Goal: Complete application form: Fill out and submit a form for a specific purpose

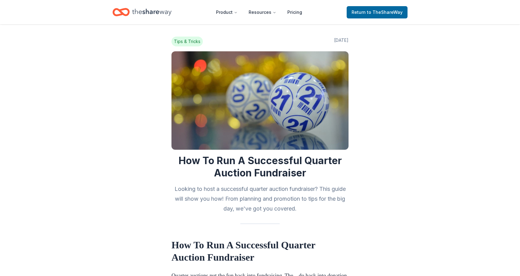
scroll to position [2240, 0]
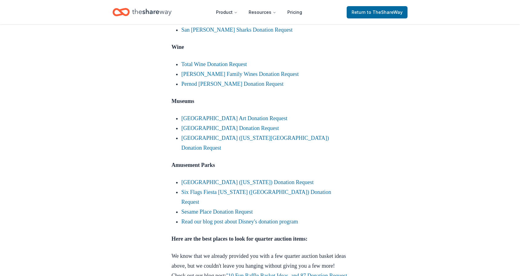
scroll to position [2386, 0]
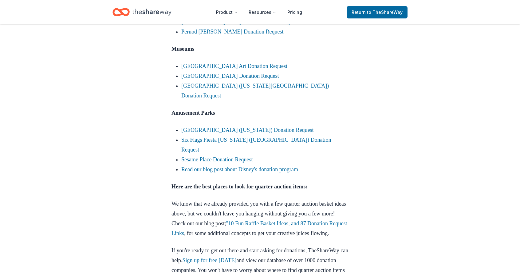
scroll to position [2440, 0]
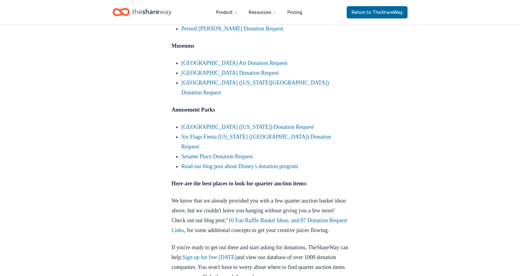
click at [243, 12] on link "Total Wine Donation Request" at bounding box center [213, 9] width 65 height 6
click at [243, 22] on link "Jackson Family Wines Donation Request" at bounding box center [239, 19] width 117 height 6
click at [240, 32] on link "Pernod Ricard Donation Request" at bounding box center [232, 28] width 102 height 6
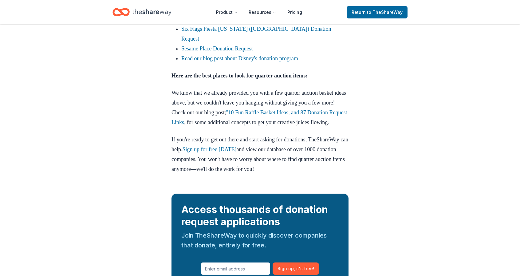
scroll to position [2551, 0]
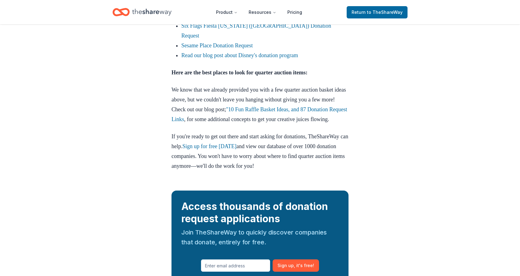
click at [218, 19] on link "[GEOGRAPHIC_DATA] ([US_STATE]) Donation Request" at bounding box center [247, 16] width 132 height 6
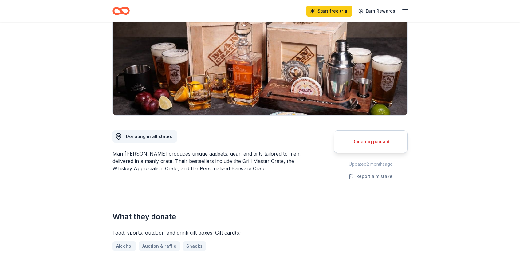
scroll to position [80, 0]
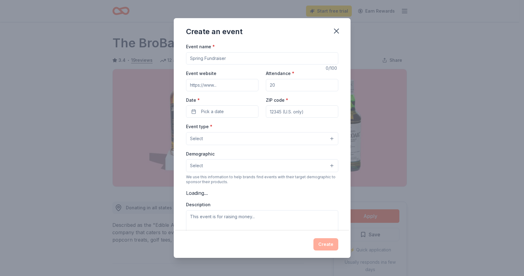
scroll to position [30, 0]
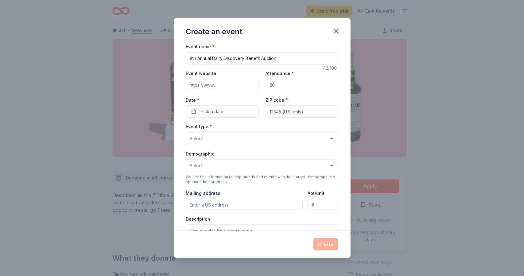
type input "8th Annual Dairy Discovery Benefit Auction"
click at [217, 80] on input "Event website" at bounding box center [222, 85] width 72 height 12
click at [224, 86] on input "Event website" at bounding box center [222, 85] width 72 height 12
paste input "https://cbo.io/app/public/bidapp/dairy2025"
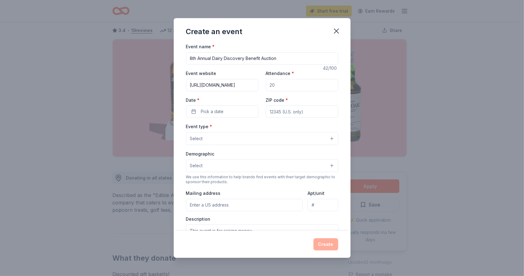
type input "https://cbo.io/app/public/bidapp/dairy2025"
click at [296, 89] on input "Attendance *" at bounding box center [302, 85] width 72 height 12
type input "225"
click at [229, 107] on button "Pick a date" at bounding box center [222, 111] width 72 height 12
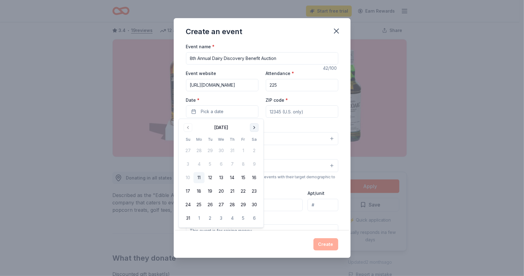
click at [255, 125] on button "Go to next month" at bounding box center [254, 127] width 9 height 9
click at [254, 127] on button "Go to next month" at bounding box center [254, 127] width 9 height 9
click at [209, 191] on button "21" at bounding box center [210, 190] width 11 height 11
click at [291, 108] on input "ZIP code *" at bounding box center [302, 111] width 72 height 12
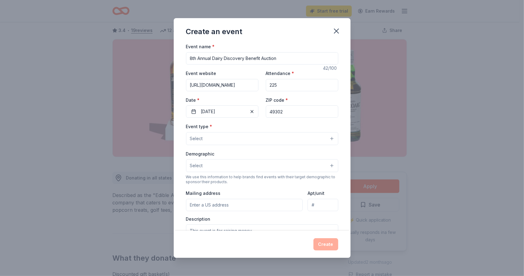
type input "49302"
click at [238, 134] on button "Select" at bounding box center [262, 138] width 152 height 13
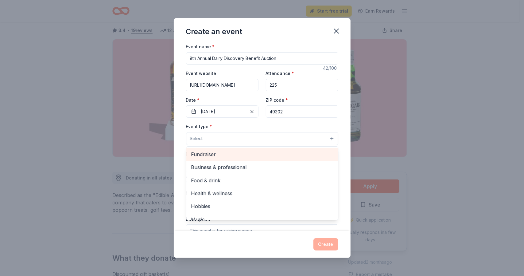
click at [222, 153] on span "Fundraiser" at bounding box center [262, 154] width 142 height 8
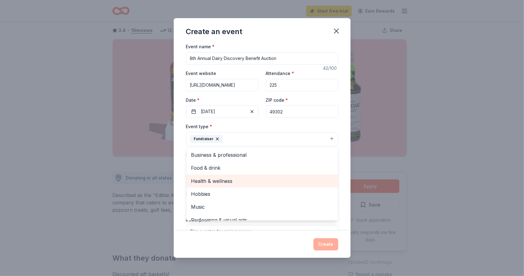
scroll to position [7, 0]
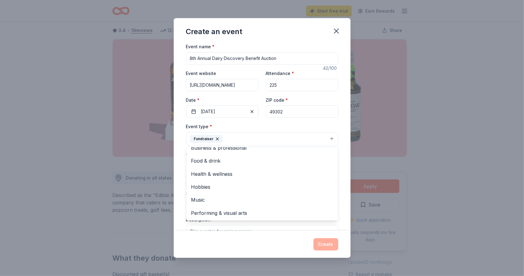
click at [313, 126] on div "Event type * Fundraiser Business & professional Food & drink Health & wellness …" at bounding box center [262, 134] width 152 height 23
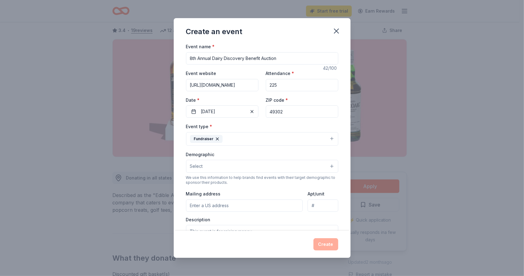
click at [240, 156] on div "Demographic Select" at bounding box center [262, 161] width 152 height 22
click at [230, 167] on button "Select" at bounding box center [262, 166] width 152 height 13
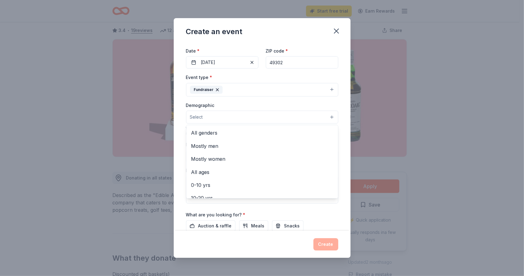
scroll to position [58, 0]
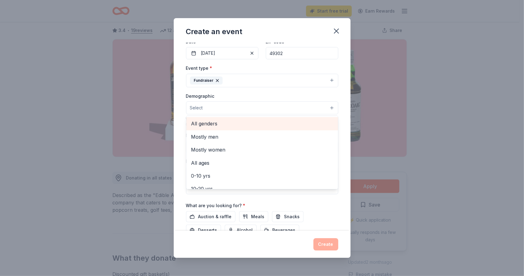
click at [212, 124] on span "All genders" at bounding box center [262, 123] width 142 height 8
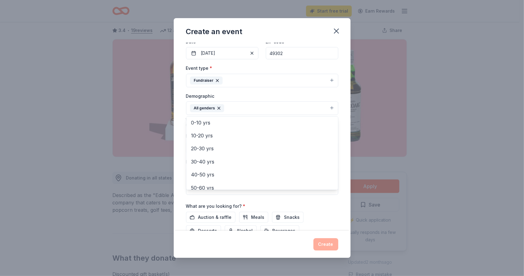
scroll to position [41, 0]
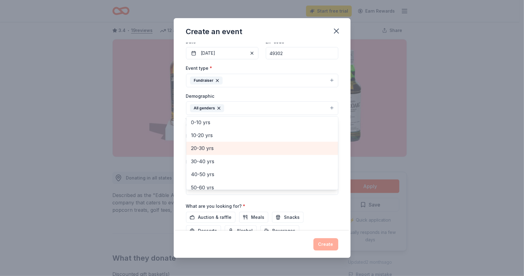
click at [219, 147] on span "20-30 yrs" at bounding box center [262, 148] width 142 height 8
click at [219, 149] on span "30-40 yrs" at bounding box center [262, 148] width 142 height 8
click at [219, 150] on span "40-50 yrs" at bounding box center [262, 148] width 142 height 8
click at [218, 149] on span "50-60 yrs" at bounding box center [262, 148] width 142 height 8
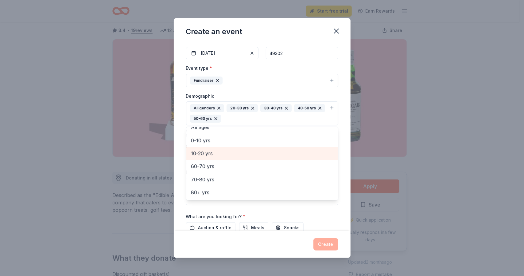
scroll to position [33, 0]
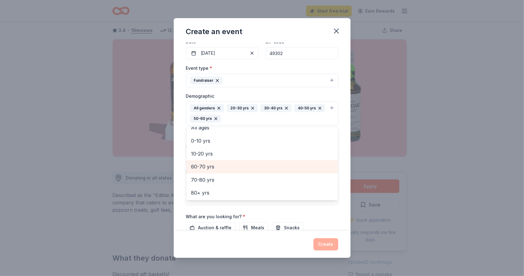
click at [218, 167] on span "60-70 yrs" at bounding box center [262, 166] width 142 height 8
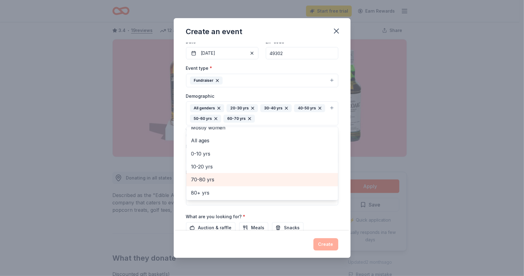
click at [214, 177] on span "70-80 yrs" at bounding box center [262, 179] width 142 height 8
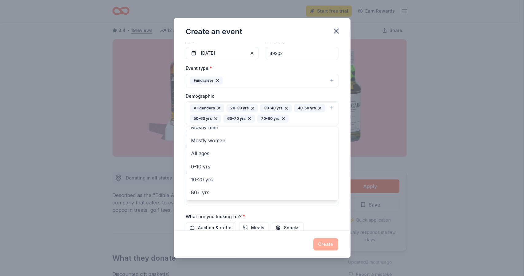
click at [218, 209] on div "Event name * 8th Annual Dairy Discovery Benefit Auction 42 /100 Event website h…" at bounding box center [262, 131] width 152 height 295
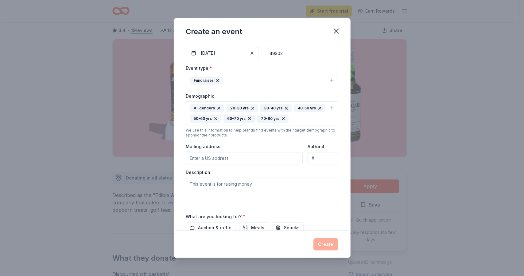
click at [216, 155] on input "Mailing address" at bounding box center [244, 158] width 117 height 12
type input "12877 84th Street Southeast, Alto, MI, 49302"
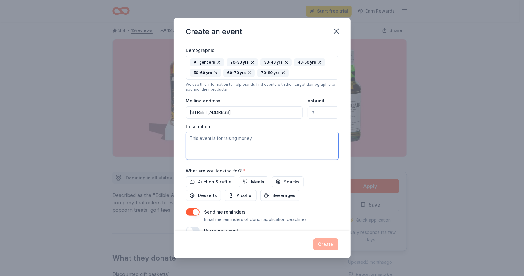
click at [241, 141] on textarea at bounding box center [262, 146] width 152 height 28
click at [206, 136] on textarea at bounding box center [262, 146] width 152 height 28
paste textarea "We are hosting our 8th annual Dairy Discovery Benefit Auction on Tuesday, Octob…"
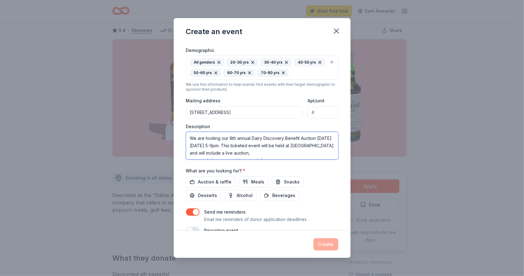
click at [191, 151] on textarea "We are hosting our 8th annual Dairy Discovery Benefit Auction on Tuesday, Octob…" at bounding box center [262, 146] width 152 height 28
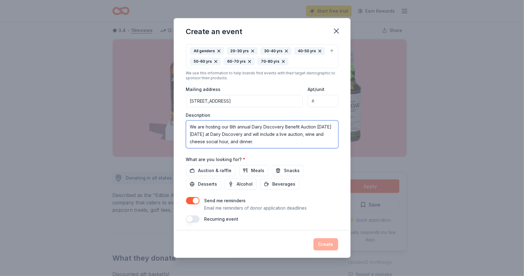
click at [301, 140] on textarea "We are hosting our 8th annual Dairy Discovery Benefit Auction on Tuesday, Octob…" at bounding box center [262, 134] width 152 height 28
type textarea "We are hosting our 8th annual Dairy Discovery Benefit Auction on Tuesday, Octob…"
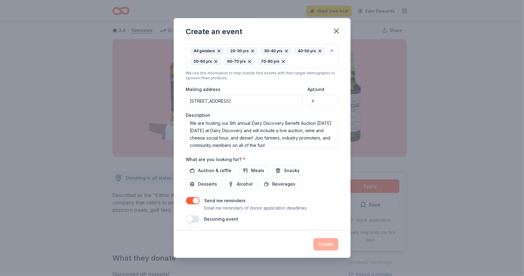
click at [321, 159] on div "What are you looking for? * Auction & raffle Meals Snacks Desserts Alcohol Beve…" at bounding box center [262, 172] width 152 height 34
click at [223, 169] on span "Auction & raffle" at bounding box center [214, 170] width 33 height 7
click at [284, 167] on span "Snacks" at bounding box center [292, 170] width 16 height 7
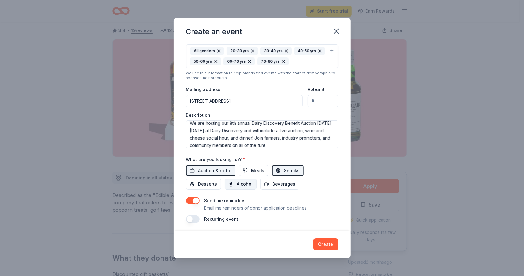
click at [246, 183] on span "Alcohol" at bounding box center [245, 183] width 16 height 7
click at [284, 189] on div "Event name * 8th Annual Dairy Discovery Benefit Auction 42 /100 Event website h…" at bounding box center [262, 74] width 152 height 295
click at [279, 183] on span "Beverages" at bounding box center [284, 183] width 23 height 7
click at [330, 243] on button "Create" at bounding box center [326, 244] width 25 height 12
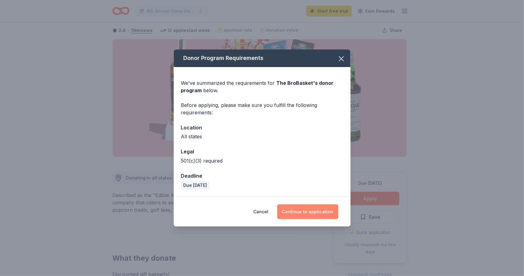
click at [301, 209] on button "Continue to application" at bounding box center [307, 211] width 61 height 15
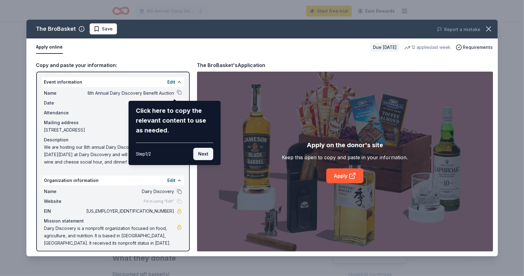
click at [211, 153] on button "Next" at bounding box center [203, 154] width 20 height 12
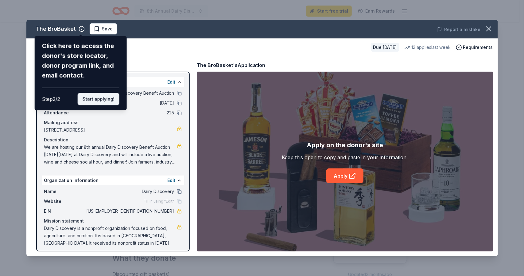
click at [108, 101] on button "Start applying!" at bounding box center [98, 99] width 42 height 12
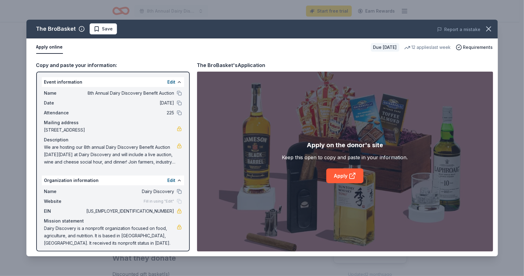
scroll to position [3, 0]
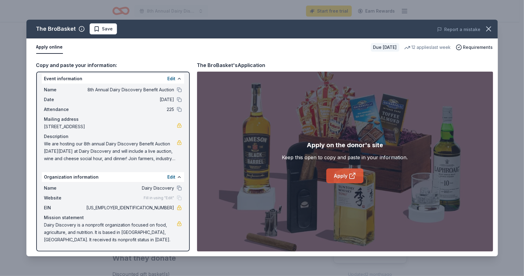
click at [348, 176] on link "Apply" at bounding box center [344, 175] width 37 height 15
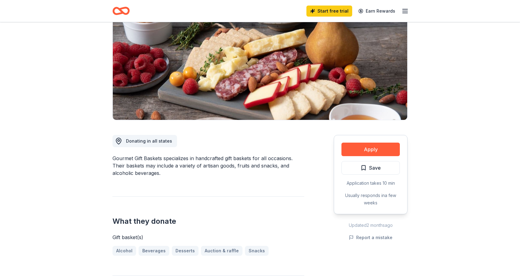
scroll to position [67, 0]
click at [378, 146] on button "Apply" at bounding box center [370, 149] width 58 height 14
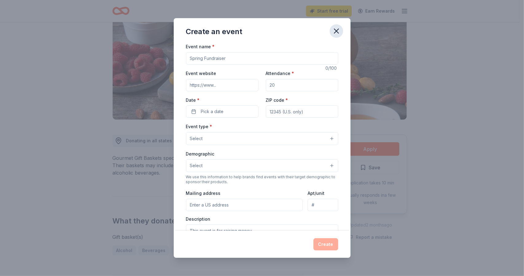
click at [334, 32] on icon "button" at bounding box center [336, 31] width 9 height 9
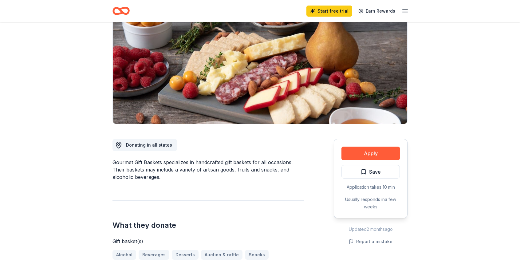
scroll to position [0, 0]
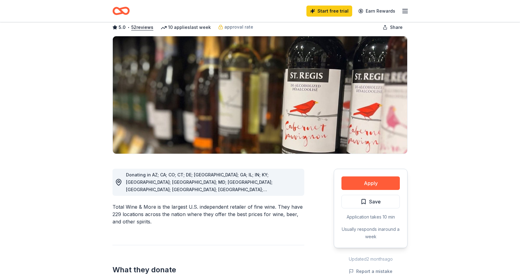
scroll to position [33, 0]
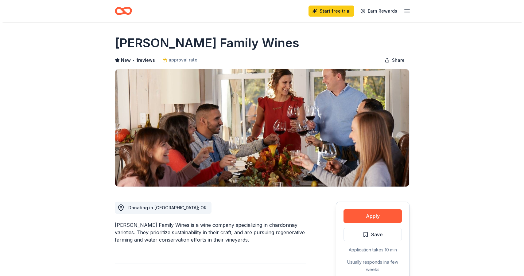
scroll to position [72, 0]
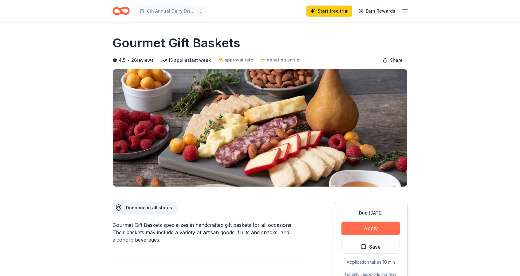
click at [390, 232] on button "Apply" at bounding box center [370, 228] width 58 height 14
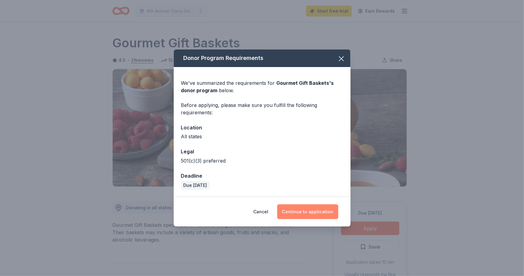
click at [311, 212] on button "Continue to application" at bounding box center [307, 211] width 61 height 15
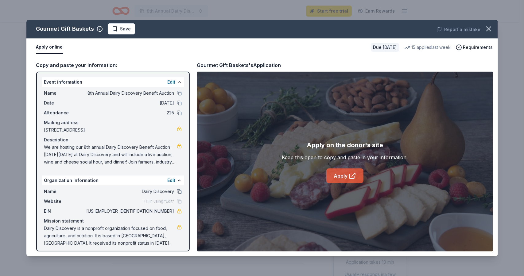
click at [342, 176] on link "Apply" at bounding box center [344, 175] width 37 height 15
